Goal: Information Seeking & Learning: Learn about a topic

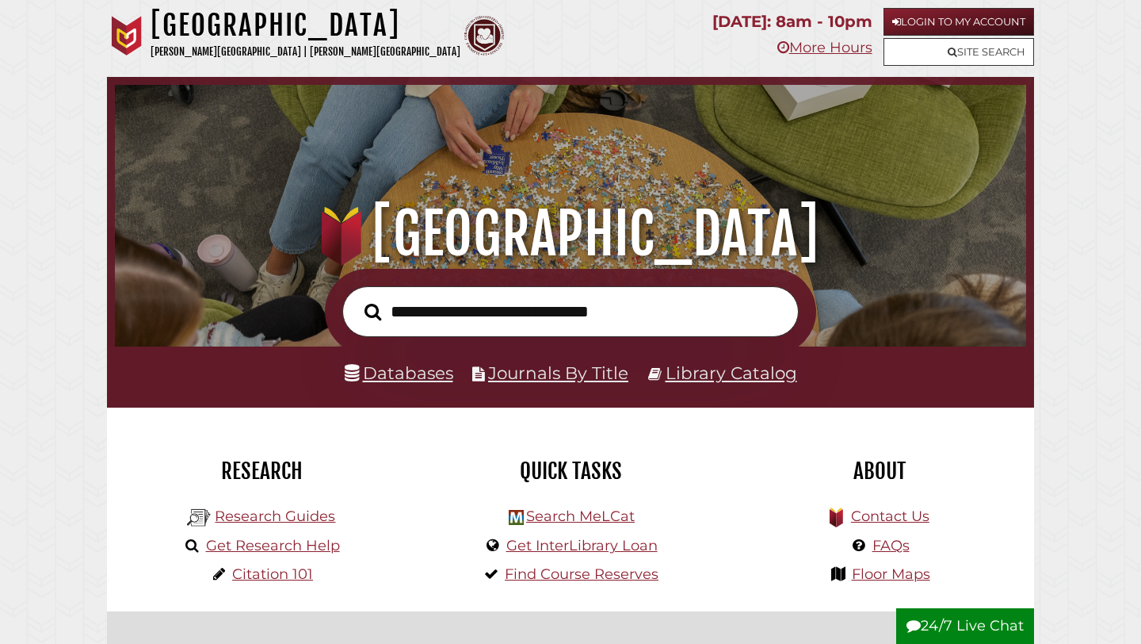
scroll to position [301, 904]
type input "*"
click at [928, 17] on link "Login to My Account" at bounding box center [959, 22] width 151 height 28
click at [262, 570] on link "Citation 101" at bounding box center [272, 573] width 81 height 17
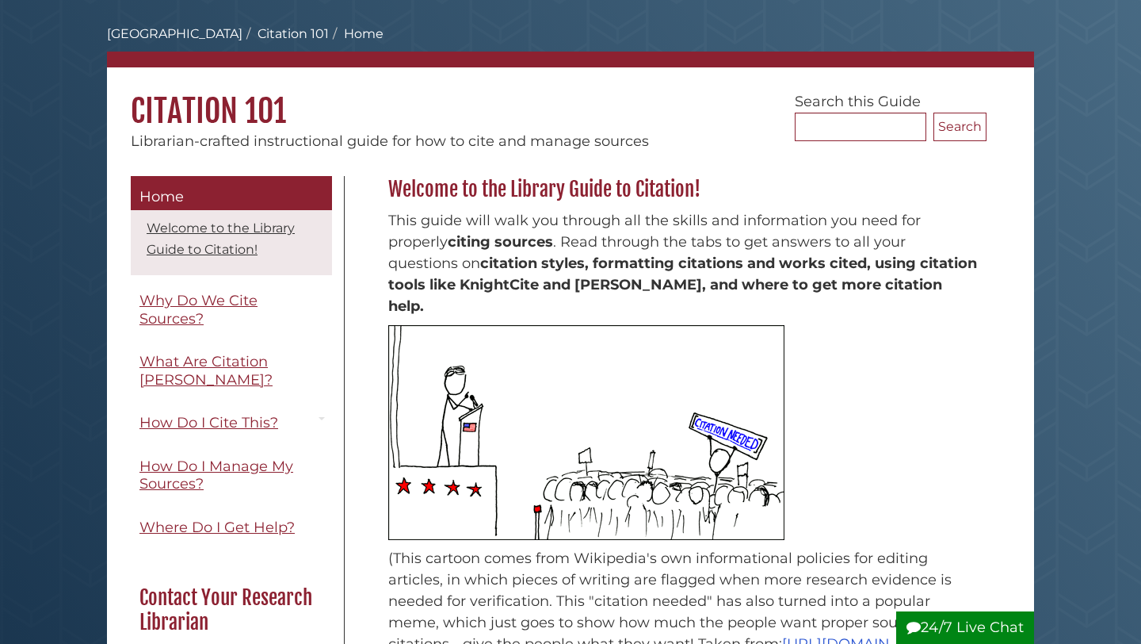
scroll to position [61, 0]
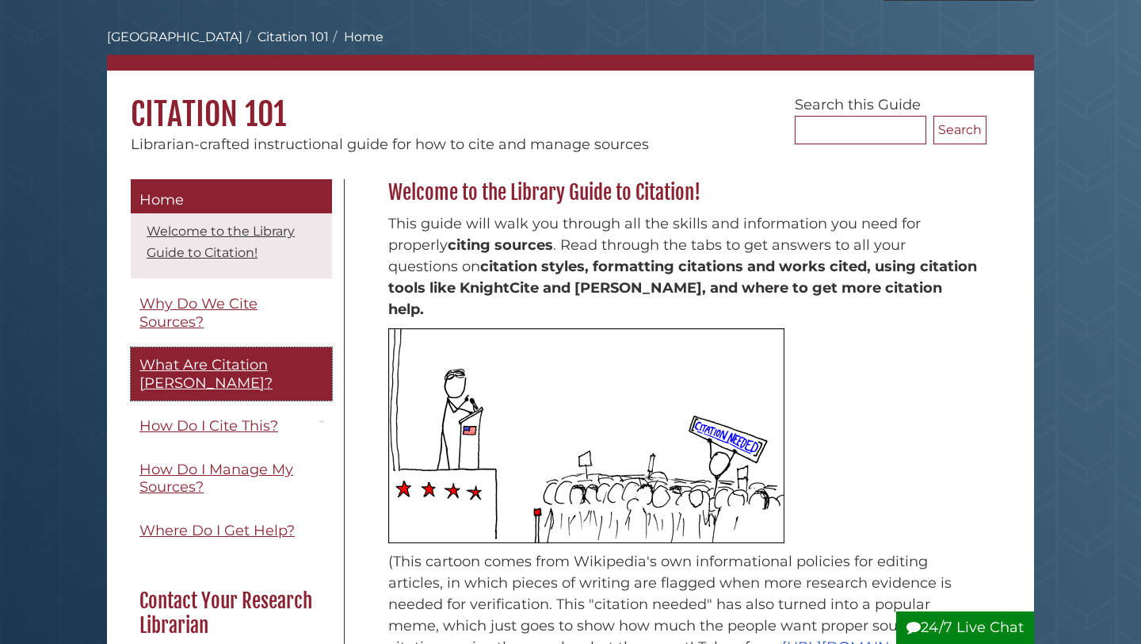
click at [188, 364] on span "What Are Citation [PERSON_NAME]?" at bounding box center [206, 374] width 133 height 36
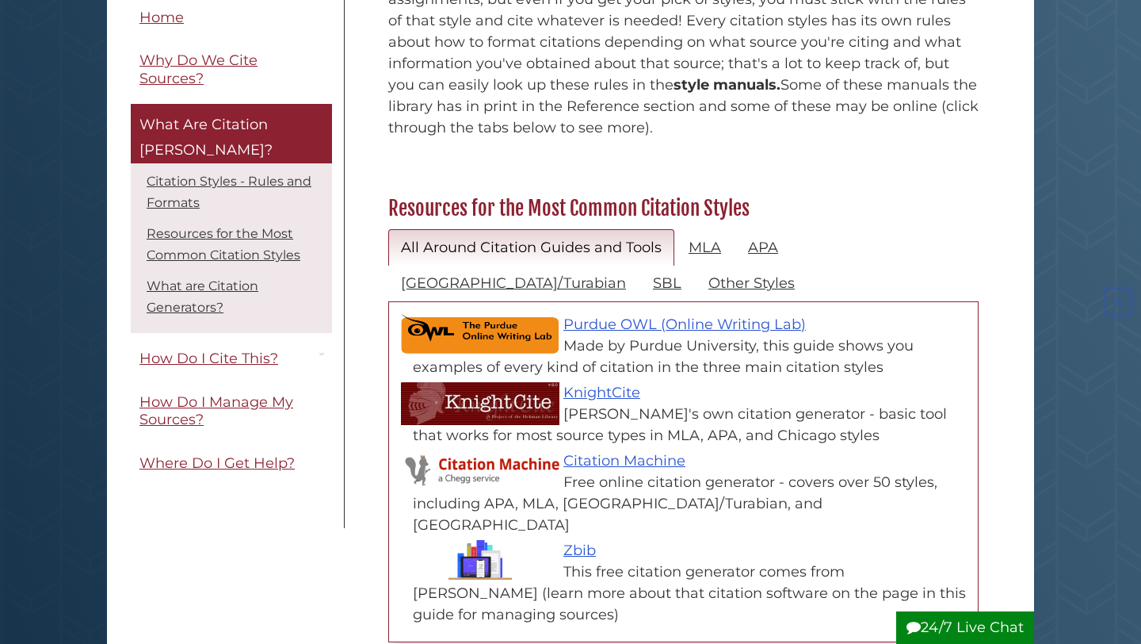
scroll to position [598, 0]
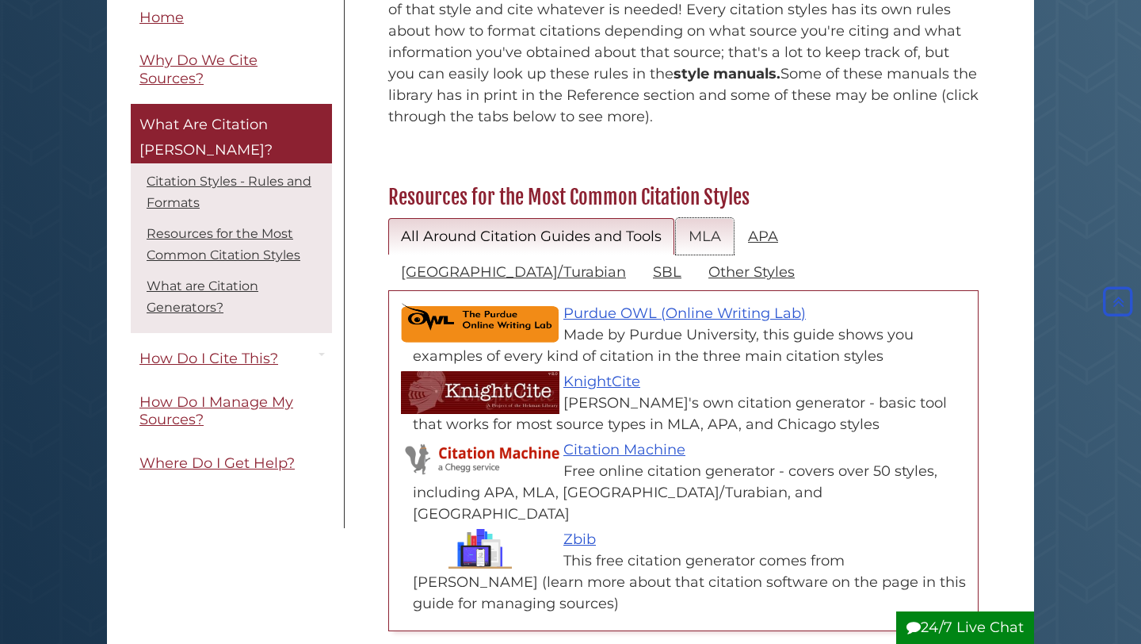
click at [707, 218] on link "MLA" at bounding box center [705, 236] width 58 height 37
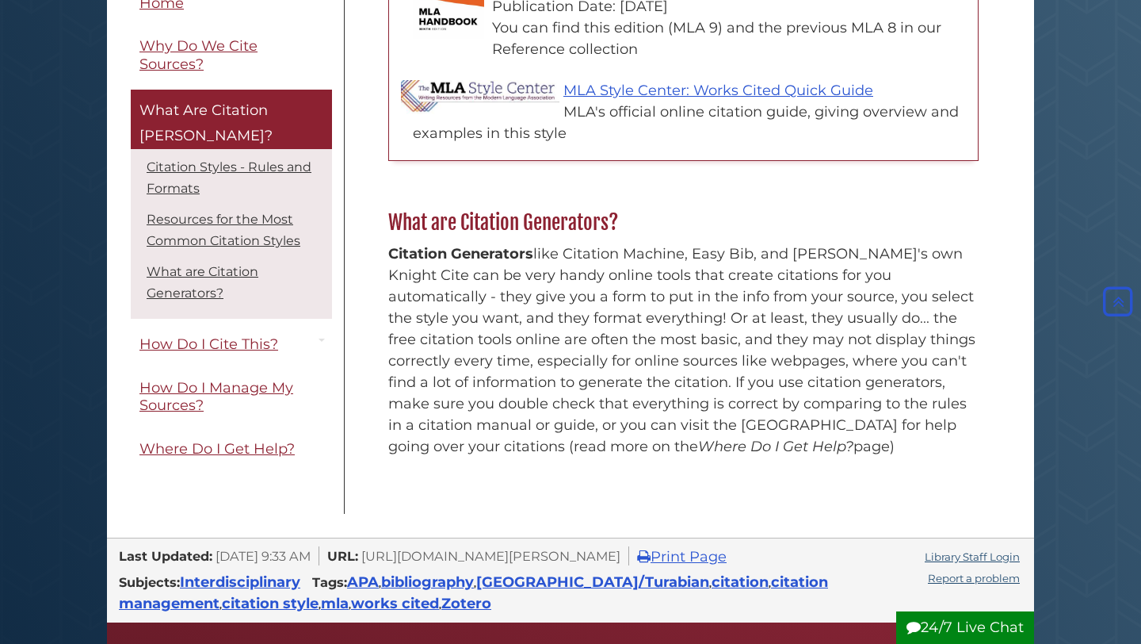
scroll to position [740, 0]
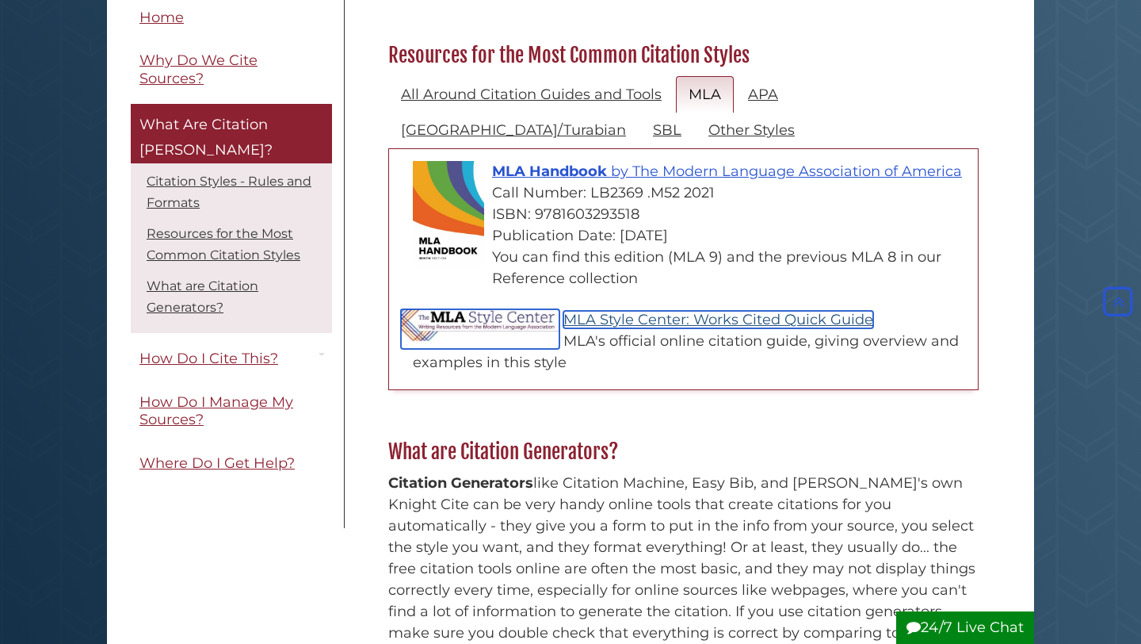
click at [665, 311] on link "MLA Style Center: Works Cited Quick Guide" at bounding box center [719, 319] width 310 height 17
